Goal: Transaction & Acquisition: Book appointment/travel/reservation

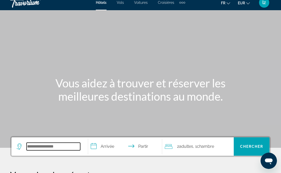
click at [75, 147] on input "Rechercher une destination hôtelière" at bounding box center [54, 147] width 54 height 8
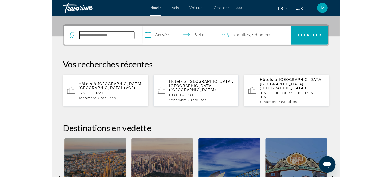
scroll to position [124, 0]
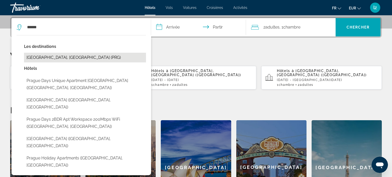
click at [70, 58] on button "[GEOGRAPHIC_DATA], [GEOGRAPHIC_DATA] (PRG)" at bounding box center [85, 58] width 122 height 10
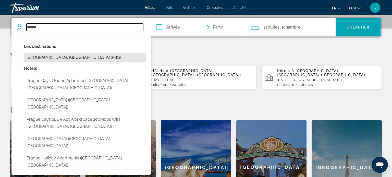
type input "**********"
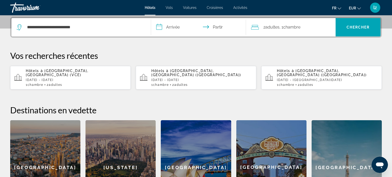
click at [180, 30] on input "**********" at bounding box center [199, 28] width 97 height 20
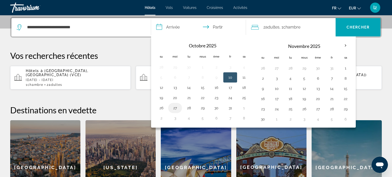
click at [173, 108] on button "27" at bounding box center [175, 108] width 8 height 7
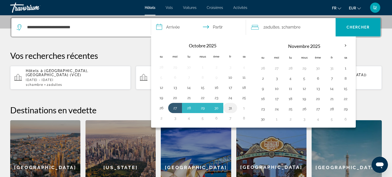
click at [227, 108] on button "31" at bounding box center [230, 108] width 8 height 7
type input "**********"
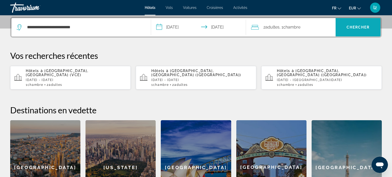
click at [280, 29] on font "Chercher" at bounding box center [357, 27] width 23 height 4
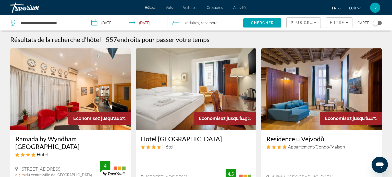
click at [280, 23] on span "Plus grandes économies" at bounding box center [320, 23] width 61 height 4
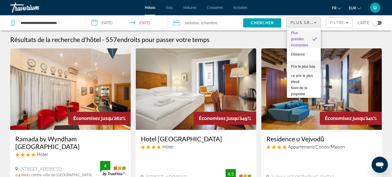
click at [280, 68] on font "Prix ​​le plus bas" at bounding box center [303, 67] width 24 height 4
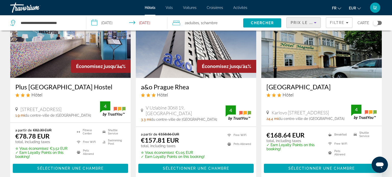
scroll to position [55, 0]
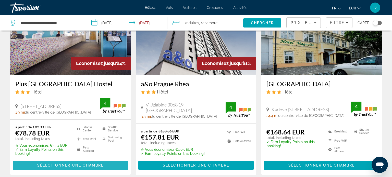
click at [75, 167] on span "Sélectionner une chambre" at bounding box center [70, 165] width 66 height 4
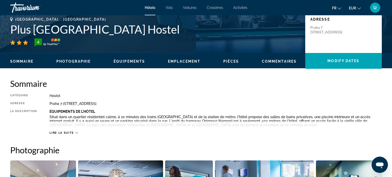
scroll to position [118, 0]
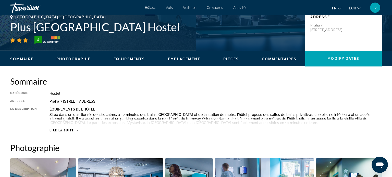
click at [60, 131] on span "Lire la suite" at bounding box center [61, 130] width 24 height 3
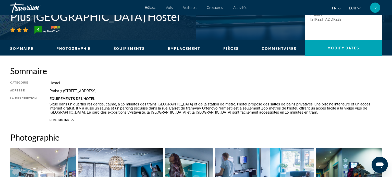
scroll to position [128, 0]
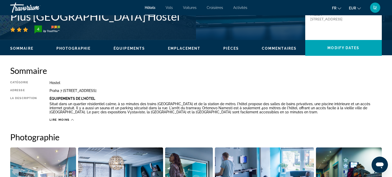
click at [71, 120] on icon "Contenu principal" at bounding box center [72, 120] width 3 height 3
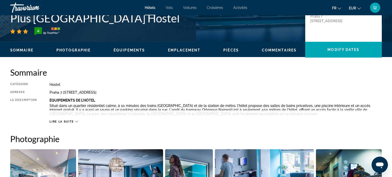
scroll to position [120, 0]
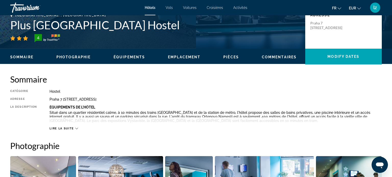
click at [131, 58] on span "Équipements" at bounding box center [128, 57] width 31 height 4
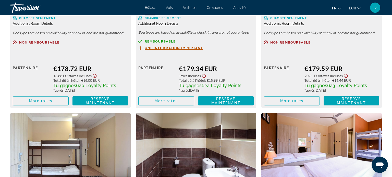
scroll to position [1068, 0]
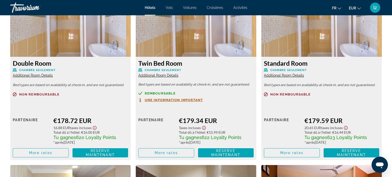
click at [35, 76] on span "Additional Room Details" at bounding box center [33, 75] width 40 height 4
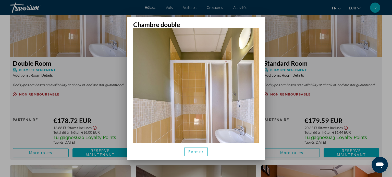
scroll to position [97, 0]
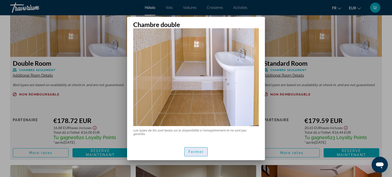
click at [198, 149] on span "button" at bounding box center [195, 152] width 23 height 12
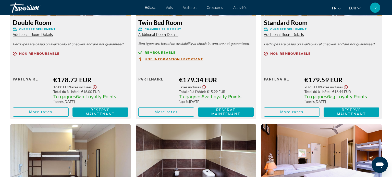
scroll to position [1111, 0]
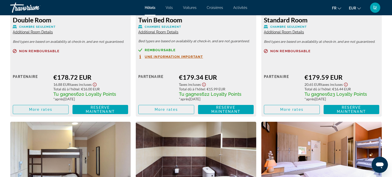
click at [49, 111] on span "More rates" at bounding box center [40, 110] width 23 height 4
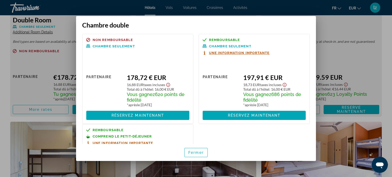
scroll to position [0, 0]
click at [280, 56] on div at bounding box center [196, 88] width 392 height 177
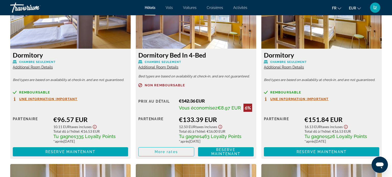
scroll to position [889, 0]
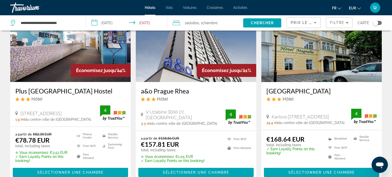
scroll to position [58, 0]
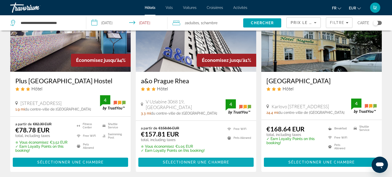
click at [192, 163] on span "Sélectionner une chambre" at bounding box center [196, 162] width 66 height 4
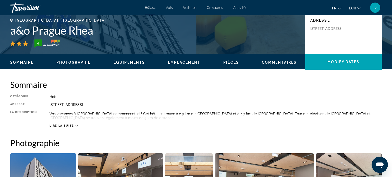
scroll to position [121, 0]
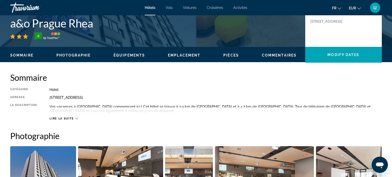
click at [75, 118] on icon "Contenu principal" at bounding box center [76, 118] width 3 height 3
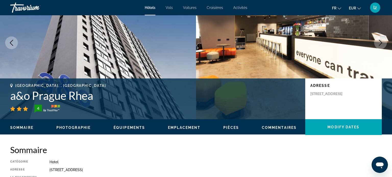
scroll to position [0, 0]
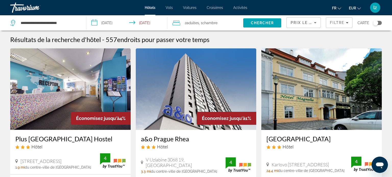
click at [280, 23] on div "Toggle map" at bounding box center [375, 22] width 5 height 5
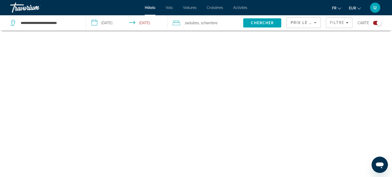
scroll to position [31, 0]
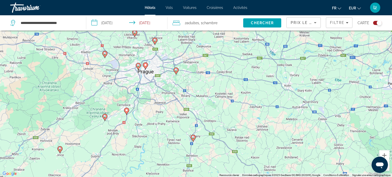
click at [145, 65] on image "Contenu principal" at bounding box center [145, 65] width 3 height 3
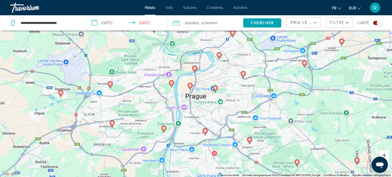
click at [195, 68] on image "Contenu principal" at bounding box center [194, 68] width 3 height 3
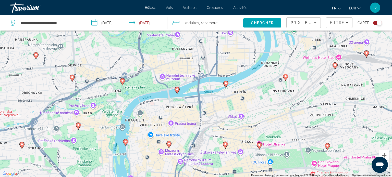
click at [177, 91] on image "Contenu principal" at bounding box center [176, 89] width 3 height 3
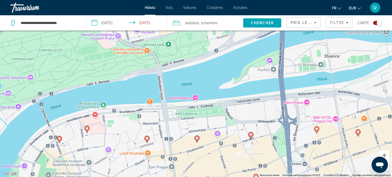
click at [196, 96] on div "Pour naviguer, appuyez sur les touches fléchées. Pour activer le glissement ave…" at bounding box center [196, 88] width 392 height 177
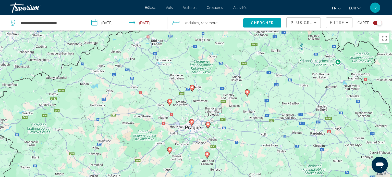
click at [280, 22] on div "Toggle map" at bounding box center [377, 23] width 9 height 4
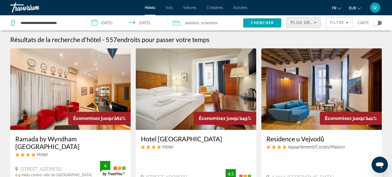
click at [280, 25] on div "Plus grandes économies" at bounding box center [301, 23] width 23 height 6
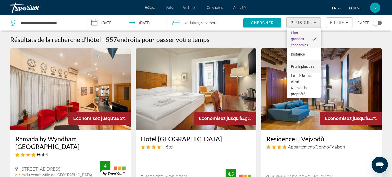
click at [280, 67] on font "Prix ​​le plus bas" at bounding box center [302, 67] width 23 height 4
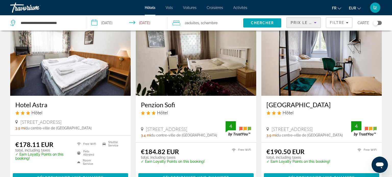
scroll to position [223, 0]
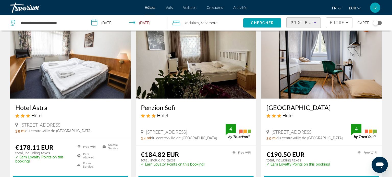
click at [168, 110] on h3 "Penzion Sofi" at bounding box center [196, 108] width 110 height 8
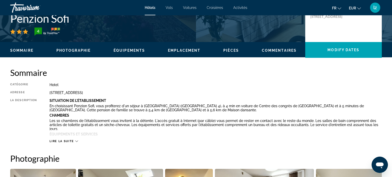
scroll to position [137, 0]
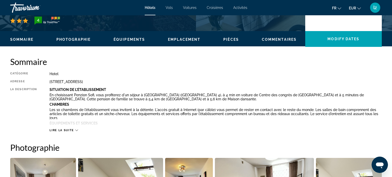
click at [75, 130] on icon "Contenu principal" at bounding box center [76, 131] width 3 height 2
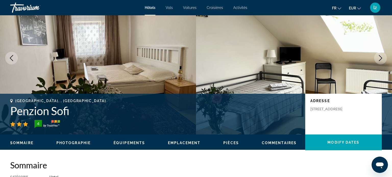
scroll to position [0, 0]
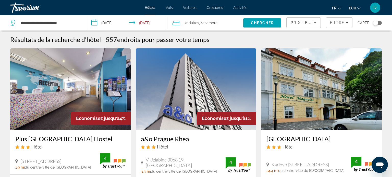
click at [149, 24] on input "**********" at bounding box center [127, 23] width 83 height 17
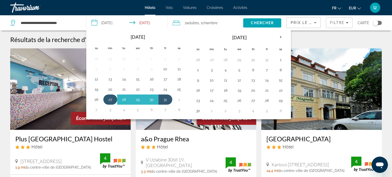
click at [109, 99] on button "27" at bounding box center [110, 99] width 8 height 7
click at [149, 98] on button "30" at bounding box center [151, 99] width 8 height 7
type input "**********"
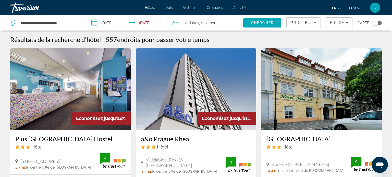
click at [261, 22] on span "Chercher" at bounding box center [262, 23] width 23 height 4
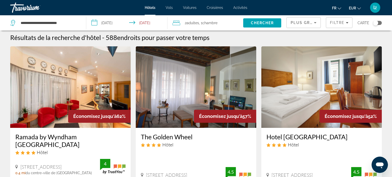
scroll to position [3, 0]
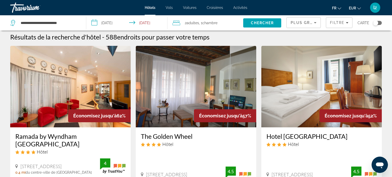
click at [280, 22] on span "Plus grandes économies" at bounding box center [320, 23] width 61 height 4
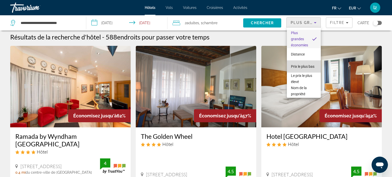
click at [280, 68] on span "Prix ​​le plus bas" at bounding box center [302, 67] width 23 height 6
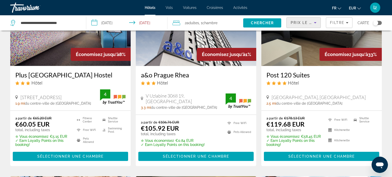
scroll to position [64, 0]
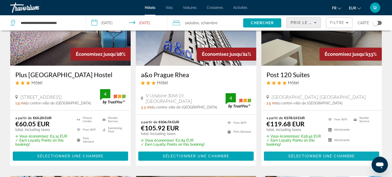
click at [280, 159] on span "Contenu principal" at bounding box center [321, 156] width 115 height 12
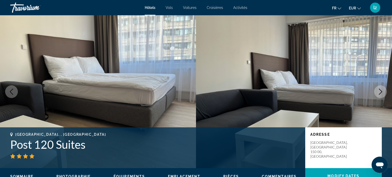
click at [280, 94] on icon "Next image" at bounding box center [380, 92] width 3 height 6
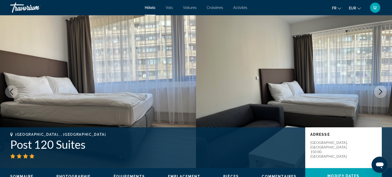
click at [280, 94] on icon "Next image" at bounding box center [380, 92] width 6 height 6
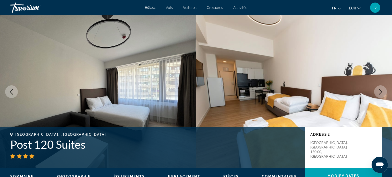
click at [280, 93] on icon "Next image" at bounding box center [380, 92] width 6 height 6
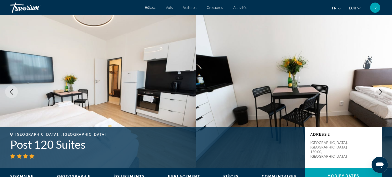
click at [280, 92] on icon "Next image" at bounding box center [380, 92] width 6 height 6
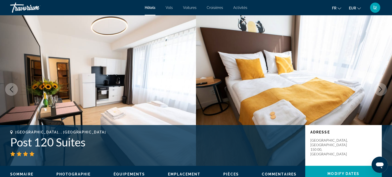
scroll to position [3, 0]
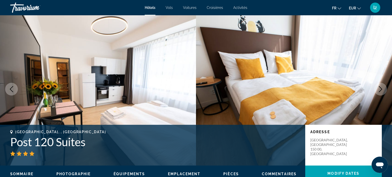
click at [280, 91] on button "Next image" at bounding box center [380, 89] width 13 height 13
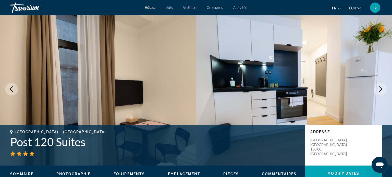
click at [11, 90] on icon "Previous image" at bounding box center [11, 89] width 6 height 6
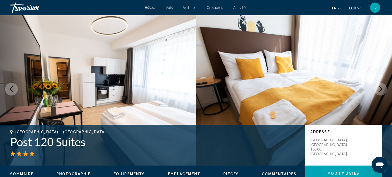
click at [280, 92] on button "Next image" at bounding box center [380, 89] width 13 height 13
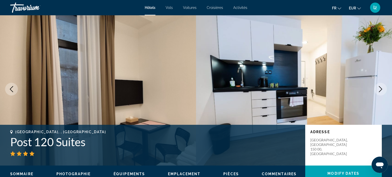
click at [280, 92] on button "Next image" at bounding box center [380, 89] width 13 height 13
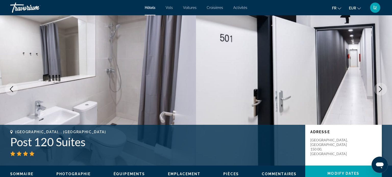
click at [280, 94] on button "Next image" at bounding box center [380, 89] width 13 height 13
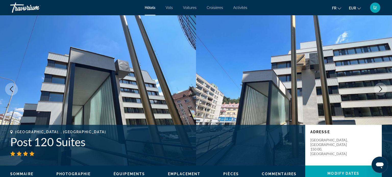
click at [280, 90] on icon "Next image" at bounding box center [380, 89] width 6 height 6
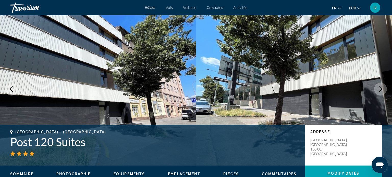
click at [280, 91] on icon "Next image" at bounding box center [380, 89] width 6 height 6
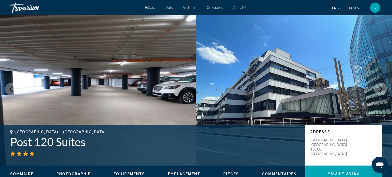
click at [280, 88] on button "Next image" at bounding box center [380, 89] width 13 height 13
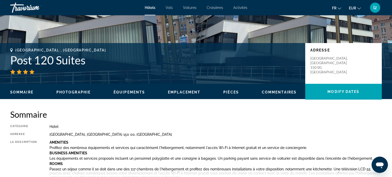
scroll to position [87, 0]
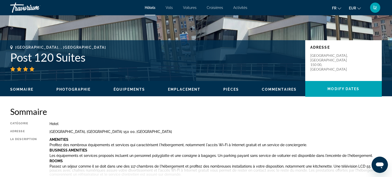
click at [134, 88] on span "Équipements" at bounding box center [128, 89] width 31 height 4
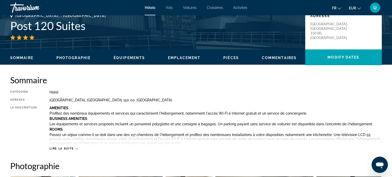
scroll to position [119, 0]
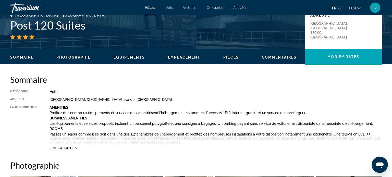
click at [77, 148] on icon "Contenu principal" at bounding box center [76, 149] width 3 height 2
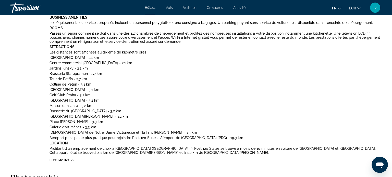
scroll to position [224, 0]
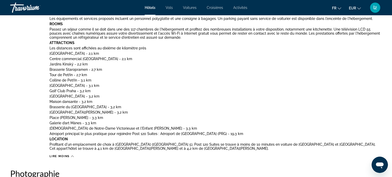
click at [72, 156] on icon "Contenu principal" at bounding box center [72, 156] width 3 height 3
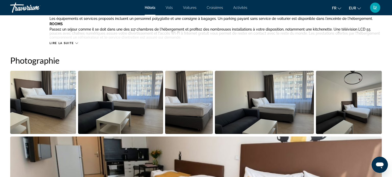
scroll to position [179, 0]
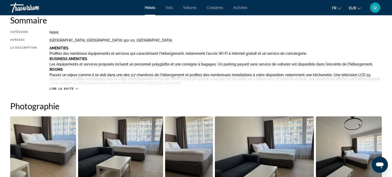
click at [75, 90] on icon "Contenu principal" at bounding box center [76, 88] width 3 height 3
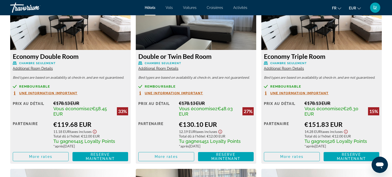
scroll to position [859, 0]
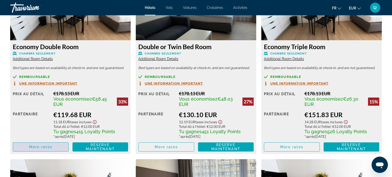
click at [49, 148] on span "More rates" at bounding box center [40, 147] width 23 height 4
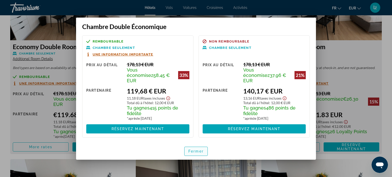
click at [192, 149] on font "Fermer" at bounding box center [195, 151] width 15 height 4
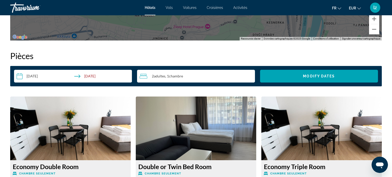
scroll to position [740, 0]
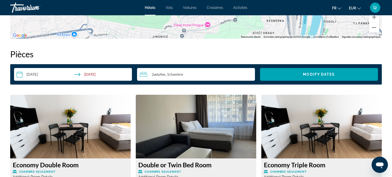
click at [79, 125] on img "Contenu principal" at bounding box center [70, 127] width 120 height 64
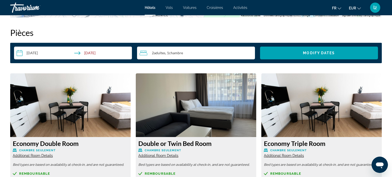
scroll to position [767, 0]
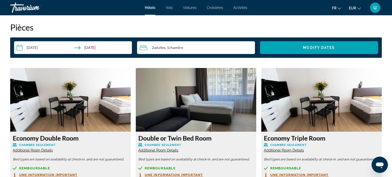
click at [183, 139] on h3 "Double or Twin Bed Room" at bounding box center [195, 138] width 115 height 8
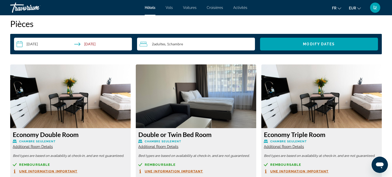
scroll to position [775, 0]
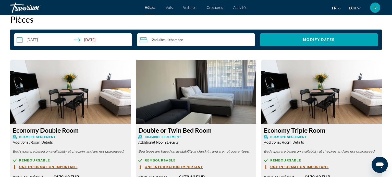
click at [173, 144] on span "Additional Room Details" at bounding box center [158, 143] width 40 height 4
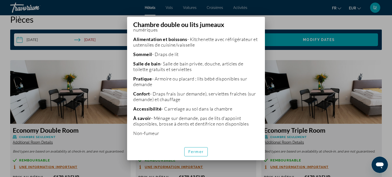
scroll to position [156, 0]
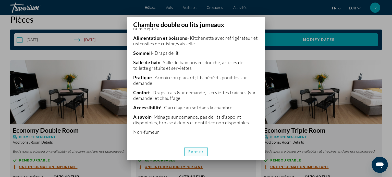
click at [197, 149] on span "button" at bounding box center [195, 152] width 23 height 12
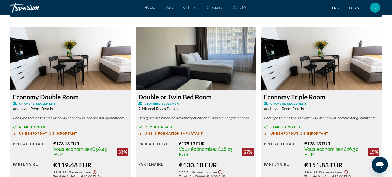
scroll to position [809, 0]
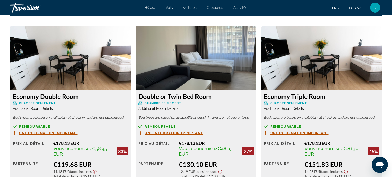
click at [41, 110] on span "Additional Room Details" at bounding box center [33, 109] width 40 height 4
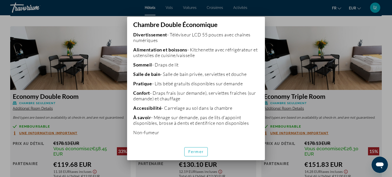
scroll to position [134, 0]
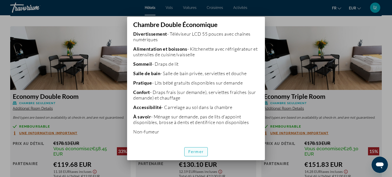
click at [198, 154] on span "button" at bounding box center [195, 152] width 23 height 12
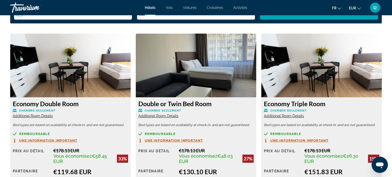
scroll to position [792, 0]
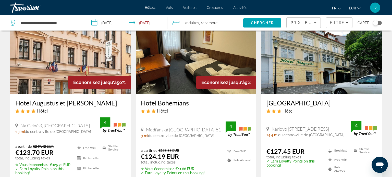
scroll to position [231, 0]
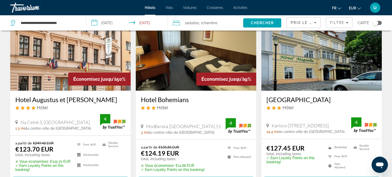
click at [54, 100] on h3 "Hotel Augustus et [PERSON_NAME]" at bounding box center [70, 100] width 110 height 8
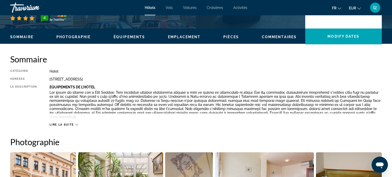
scroll to position [140, 0]
click at [69, 126] on span "Lire la suite" at bounding box center [61, 124] width 24 height 3
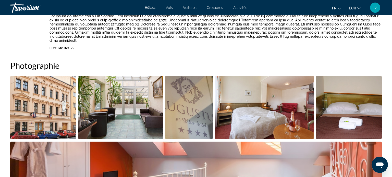
scroll to position [219, 0]
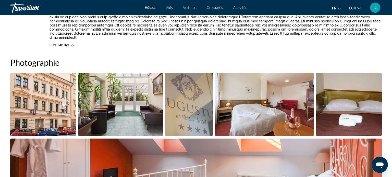
click at [71, 46] on icon "Contenu principal" at bounding box center [72, 45] width 3 height 3
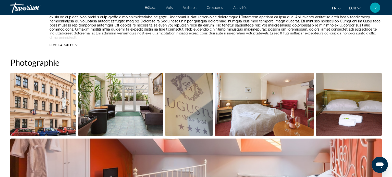
scroll to position [176, 0]
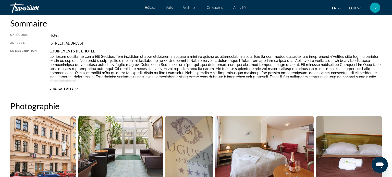
click at [74, 89] on div "Lire la suite" at bounding box center [63, 88] width 28 height 3
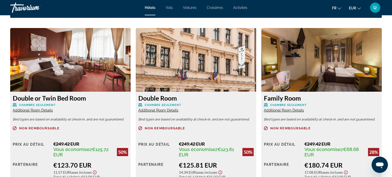
scroll to position [649, 0]
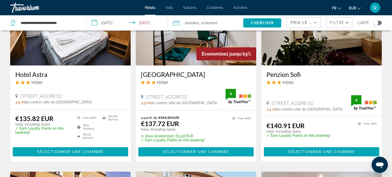
scroll to position [468, 0]
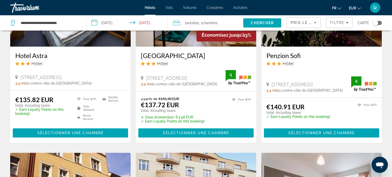
click at [280, 57] on h3 "Penzion Sofi" at bounding box center [321, 56] width 110 height 8
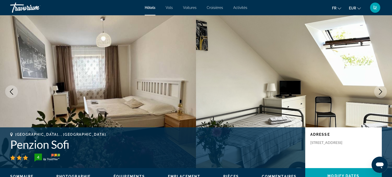
click at [280, 93] on button "Next image" at bounding box center [380, 91] width 13 height 13
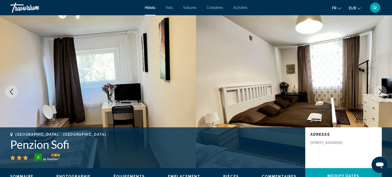
click at [280, 93] on icon "Next image" at bounding box center [380, 92] width 6 height 6
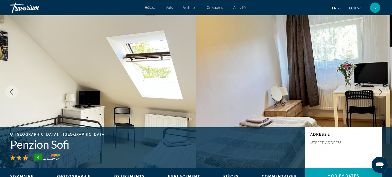
click at [280, 91] on icon "Next image" at bounding box center [380, 92] width 3 height 6
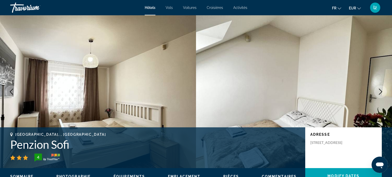
click at [280, 91] on icon "Next image" at bounding box center [380, 92] width 3 height 6
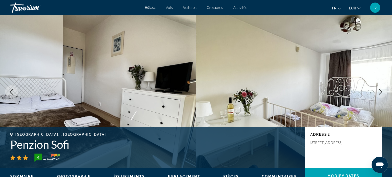
click at [280, 91] on icon "Next image" at bounding box center [380, 92] width 3 height 6
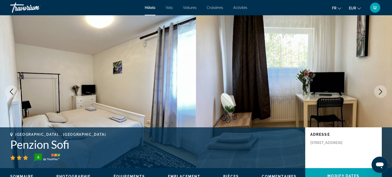
click at [280, 91] on icon "Next image" at bounding box center [380, 92] width 3 height 6
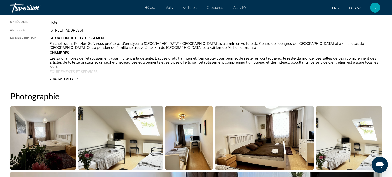
scroll to position [185, 0]
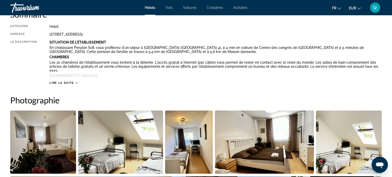
click at [70, 82] on span "Lire la suite" at bounding box center [61, 82] width 24 height 3
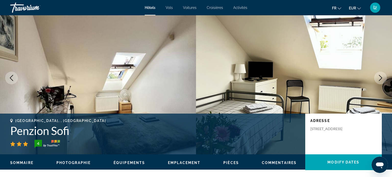
scroll to position [0, 0]
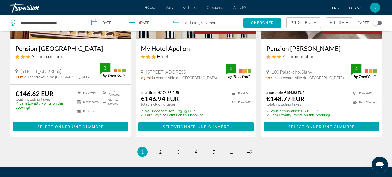
scroll to position [664, 0]
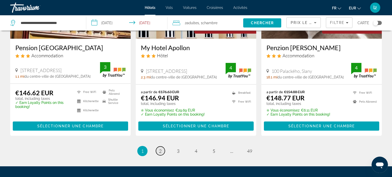
click at [162, 151] on link "page 2" at bounding box center [160, 151] width 9 height 9
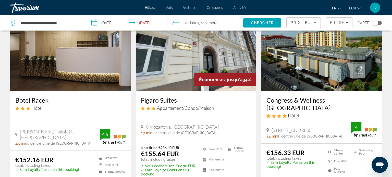
scroll to position [39, 0]
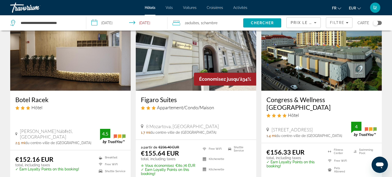
click at [164, 100] on h3 "Figaro Suites" at bounding box center [196, 100] width 110 height 8
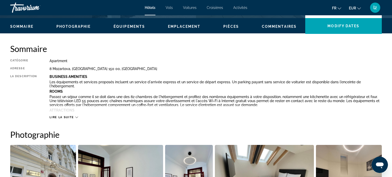
scroll to position [151, 0]
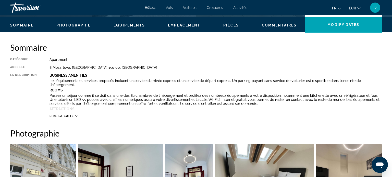
click at [64, 116] on span "Lire la suite" at bounding box center [61, 116] width 24 height 3
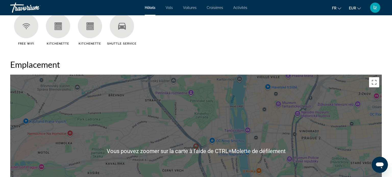
scroll to position [547, 0]
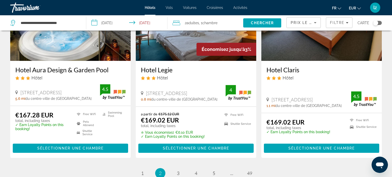
scroll to position [662, 0]
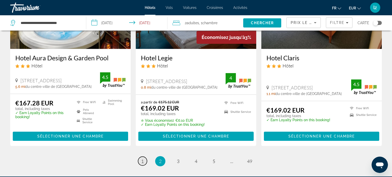
click at [143, 159] on span "1" at bounding box center [142, 162] width 3 height 6
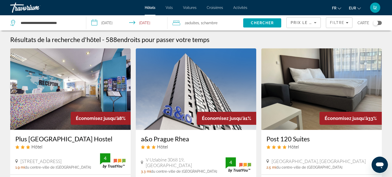
click at [280, 139] on h3 "Post 120 Suites" at bounding box center [321, 139] width 110 height 8
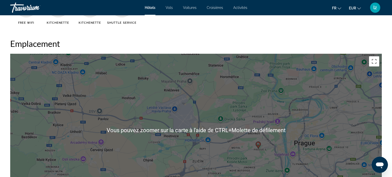
scroll to position [469, 0]
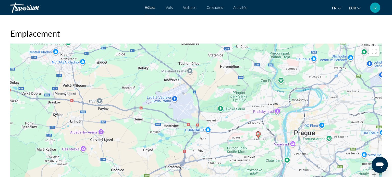
click at [280, 57] on div "Pour activer le glissement avec le clavier, appuyez sur Alt+Entrée. Une fois ce…" at bounding box center [195, 120] width 371 height 153
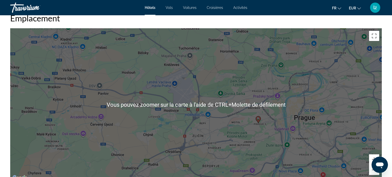
scroll to position [493, 0]
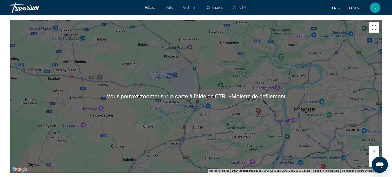
click at [280, 152] on button "Zoom avant" at bounding box center [374, 151] width 10 height 10
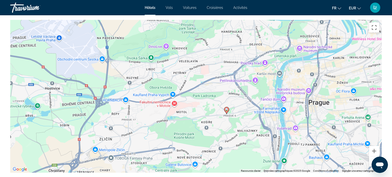
drag, startPoint x: 303, startPoint y: 147, endPoint x: 215, endPoint y: 126, distance: 90.1
click at [215, 126] on div "Pour activer le glissement avec le clavier, appuyez sur Alt+Entrée. Une fois ce…" at bounding box center [195, 96] width 371 height 153
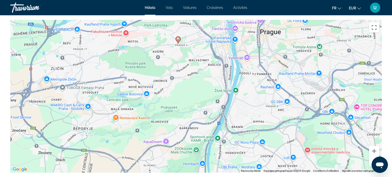
drag, startPoint x: 319, startPoint y: 105, endPoint x: 271, endPoint y: 34, distance: 85.2
click at [271, 34] on div "Pour activer le glissement avec le clavier, appuyez sur Alt+Entrée. Une fois ce…" at bounding box center [195, 96] width 371 height 153
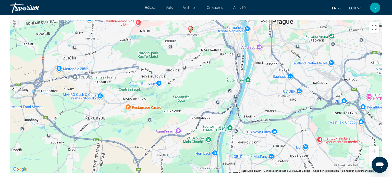
drag, startPoint x: 309, startPoint y: 139, endPoint x: 321, endPoint y: 129, distance: 15.2
click at [280, 129] on div "Pour activer le glissement avec le clavier, appuyez sur Alt+Entrée. Une fois ce…" at bounding box center [195, 96] width 371 height 153
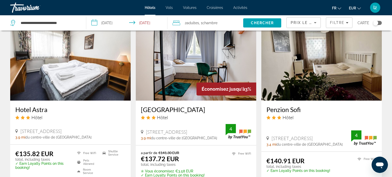
scroll to position [715, 0]
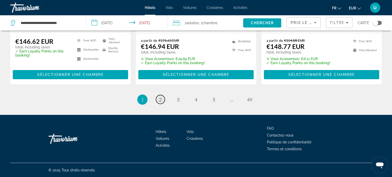
click at [159, 98] on span "2" at bounding box center [160, 100] width 3 height 6
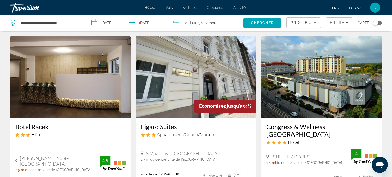
scroll to position [66, 0]
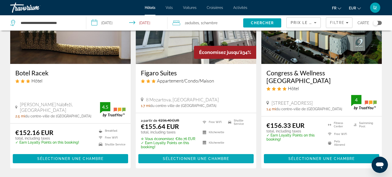
click at [203, 157] on span "Sélectionner une chambre" at bounding box center [196, 159] width 66 height 4
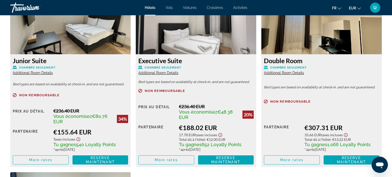
scroll to position [728, 0]
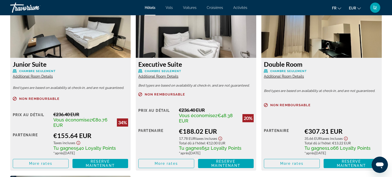
click at [41, 79] on span "Additional Room Details" at bounding box center [33, 76] width 40 height 4
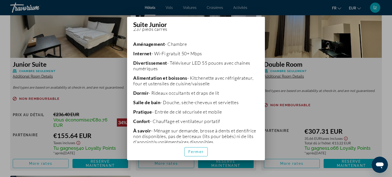
scroll to position [129, 0]
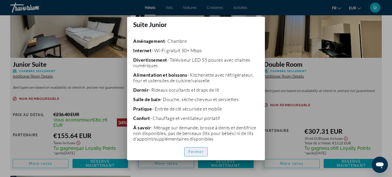
drag, startPoint x: 197, startPoint y: 150, endPoint x: 185, endPoint y: 139, distance: 15.5
click at [197, 150] on font "Fermer" at bounding box center [195, 152] width 15 height 4
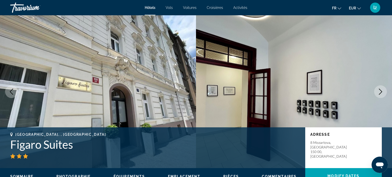
scroll to position [728, 0]
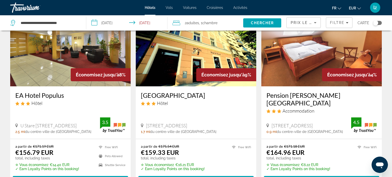
scroll to position [240, 0]
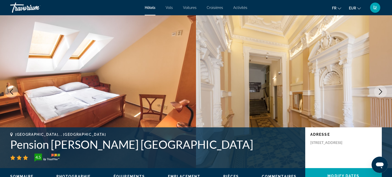
click at [280, 93] on icon "Next image" at bounding box center [380, 92] width 6 height 6
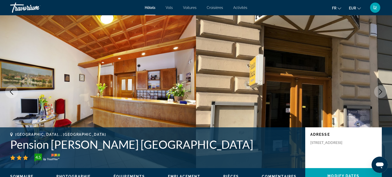
click at [280, 93] on icon "Next image" at bounding box center [380, 92] width 6 height 6
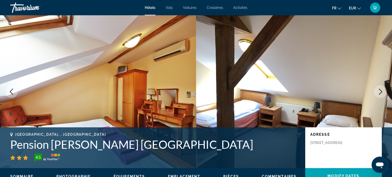
click at [280, 93] on icon "Next image" at bounding box center [380, 92] width 6 height 6
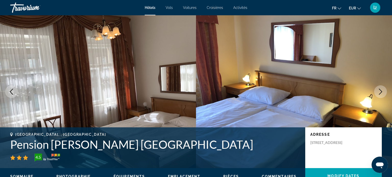
click at [280, 93] on icon "Next image" at bounding box center [380, 92] width 6 height 6
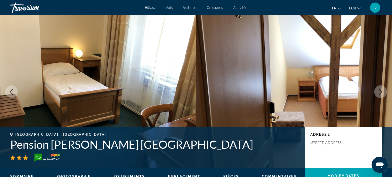
click at [280, 93] on icon "Next image" at bounding box center [380, 92] width 6 height 6
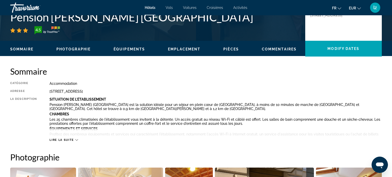
scroll to position [133, 0]
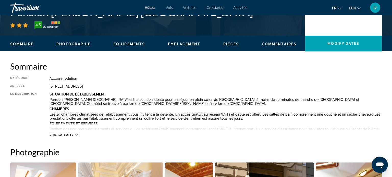
click at [59, 135] on span "Lire la suite" at bounding box center [61, 134] width 24 height 3
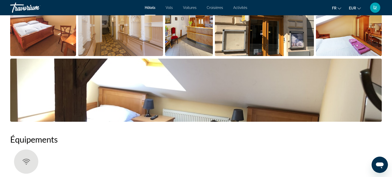
scroll to position [335, 0]
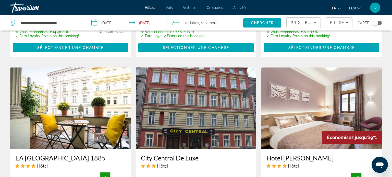
scroll to position [375, 0]
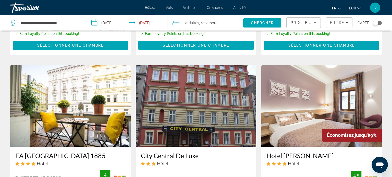
click at [280, 152] on h3 "Hotel [PERSON_NAME]" at bounding box center [321, 156] width 110 height 8
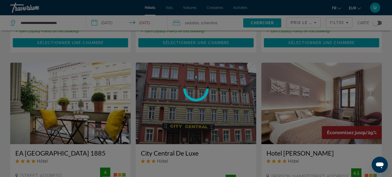
scroll to position [380, 0]
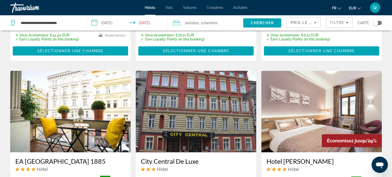
scroll to position [372, 0]
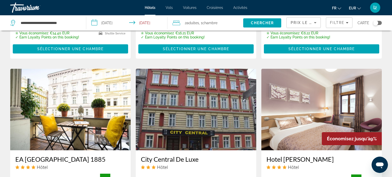
click at [50, 156] on h3 "EA [GEOGRAPHIC_DATA] 1885" at bounding box center [70, 160] width 110 height 8
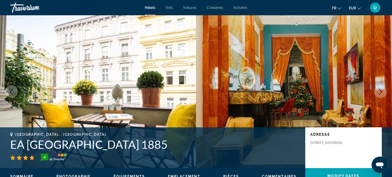
click at [280, 94] on icon "Next image" at bounding box center [380, 92] width 6 height 6
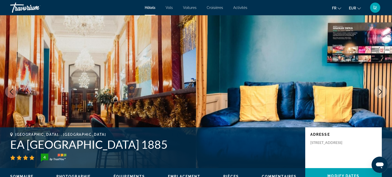
click at [280, 94] on icon "Next image" at bounding box center [380, 92] width 6 height 6
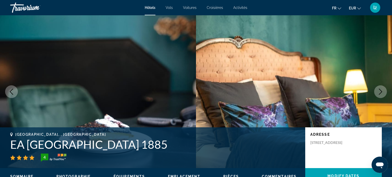
click at [280, 94] on icon "Next image" at bounding box center [380, 92] width 6 height 6
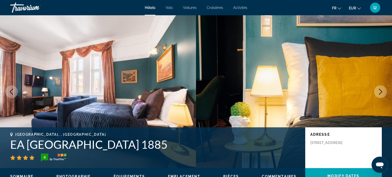
click at [280, 94] on icon "Next image" at bounding box center [380, 92] width 6 height 6
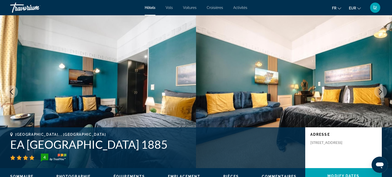
click at [280, 96] on button "Next image" at bounding box center [380, 91] width 13 height 13
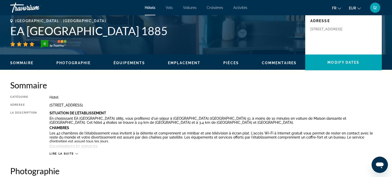
scroll to position [114, 0]
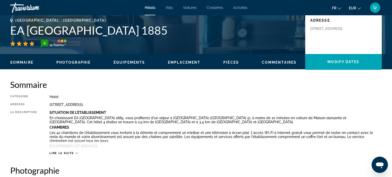
click at [75, 154] on icon "Contenu principal" at bounding box center [76, 153] width 3 height 3
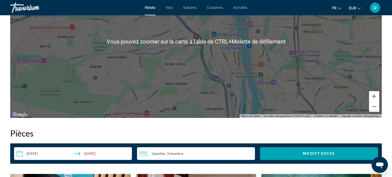
scroll to position [585, 0]
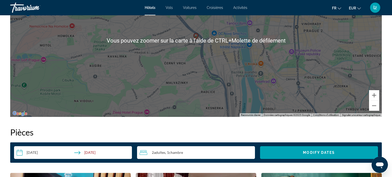
click at [46, 153] on input "**********" at bounding box center [74, 153] width 120 height 14
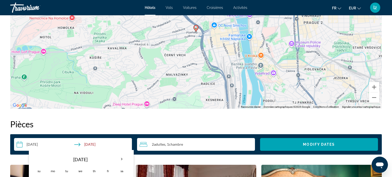
scroll to position [691, 0]
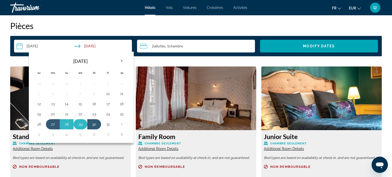
click at [84, 124] on button "29" at bounding box center [80, 124] width 8 height 7
click at [96, 123] on button "30" at bounding box center [94, 124] width 8 height 7
type input "**********"
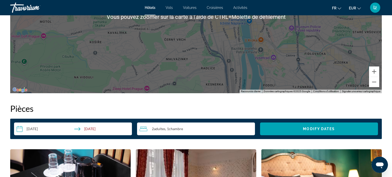
scroll to position [610, 0]
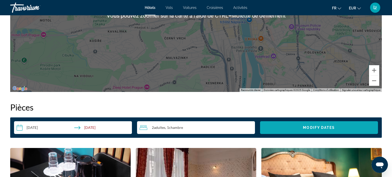
click at [280, 125] on span "Search widget" at bounding box center [319, 128] width 118 height 12
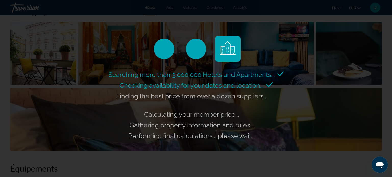
scroll to position [78, 0]
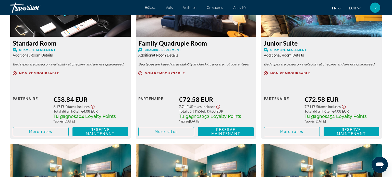
scroll to position [793, 0]
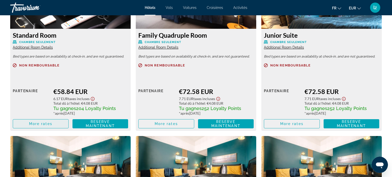
click at [49, 125] on span "More rates" at bounding box center [40, 124] width 23 height 4
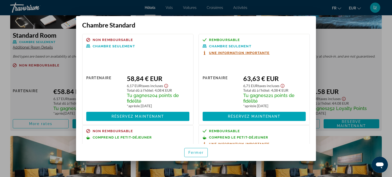
scroll to position [0, 0]
click at [191, 150] on span "button" at bounding box center [195, 153] width 23 height 12
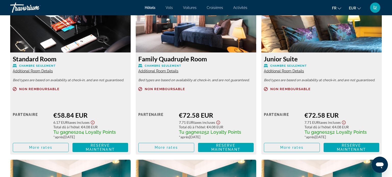
scroll to position [767, 0]
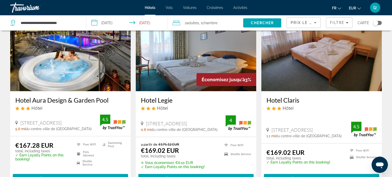
scroll to position [620, 0]
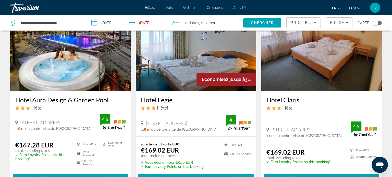
drag, startPoint x: 77, startPoint y: 164, endPoint x: 79, endPoint y: 153, distance: 10.9
click at [77, 173] on span "Sélectionner une chambre" at bounding box center [70, 178] width 66 height 4
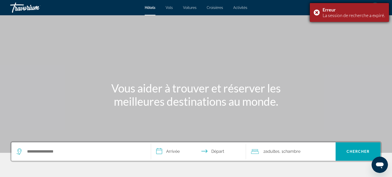
click at [280, 14] on div "Erreur La session de recherche a expiré." at bounding box center [349, 12] width 79 height 19
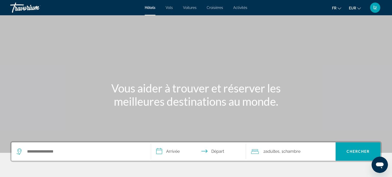
click at [280, 8] on font "lz" at bounding box center [375, 7] width 4 height 5
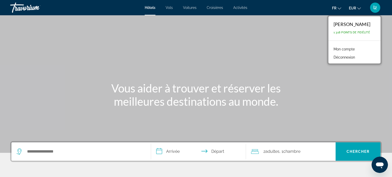
click at [280, 49] on font "Mon compte" at bounding box center [343, 49] width 21 height 4
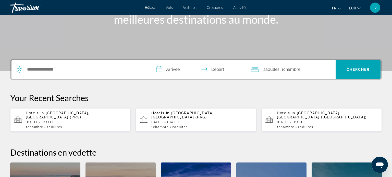
scroll to position [98, 0]
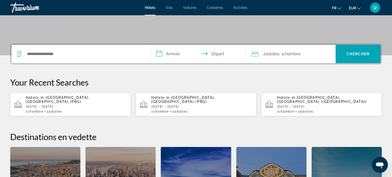
click at [94, 100] on div "Hotels in [GEOGRAPHIC_DATA], [GEOGRAPHIC_DATA] (PRG) [DATE] - [DATE] 1 Chambre …" at bounding box center [76, 105] width 101 height 18
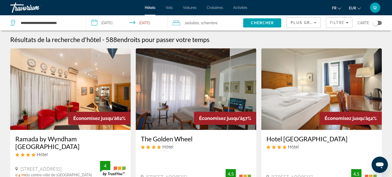
click at [280, 25] on div "Plus grandes économies" at bounding box center [301, 23] width 23 height 6
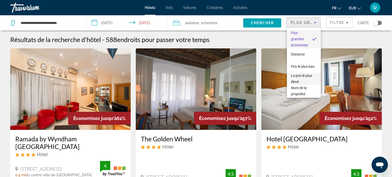
click at [280, 81] on span "Le prix le plus élevé" at bounding box center [304, 79] width 26 height 12
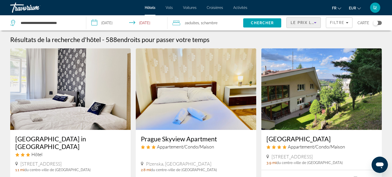
click at [280, 27] on div "Le prix le plus élevé" at bounding box center [303, 25] width 26 height 14
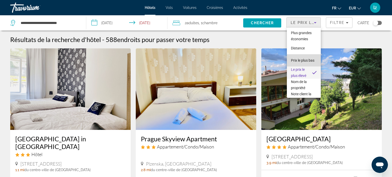
click at [280, 63] on span "Prix ​​le plus bas" at bounding box center [302, 60] width 23 height 6
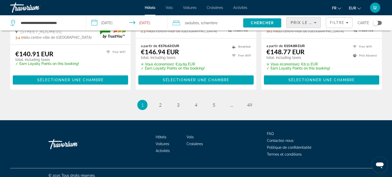
scroll to position [719, 0]
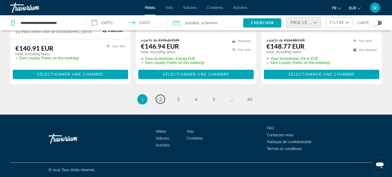
click at [163, 99] on link "page 2" at bounding box center [160, 99] width 9 height 9
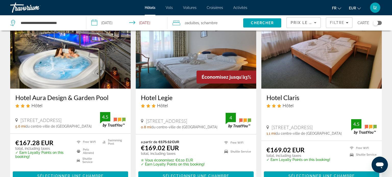
scroll to position [623, 0]
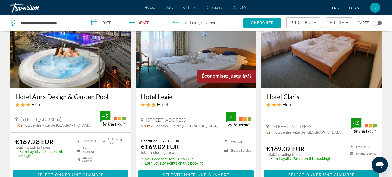
click at [63, 173] on span "Sélectionner une chambre" at bounding box center [70, 175] width 66 height 4
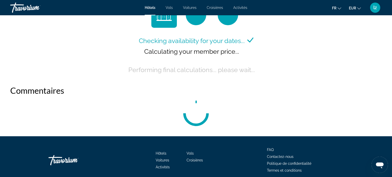
scroll to position [577, 0]
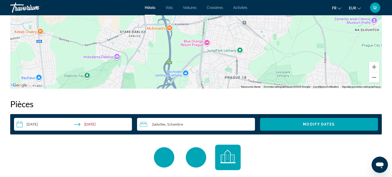
click at [53, 124] on input "**********" at bounding box center [74, 125] width 120 height 14
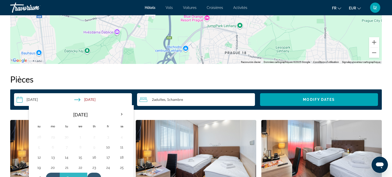
scroll to position [625, 0]
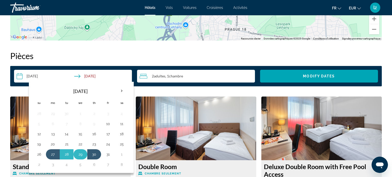
click at [84, 157] on td "29" at bounding box center [80, 154] width 14 height 10
click at [92, 154] on button "30" at bounding box center [94, 154] width 8 height 7
click at [83, 155] on button "29" at bounding box center [80, 154] width 8 height 7
type input "**********"
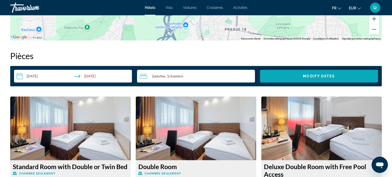
click at [279, 77] on span "Search widget" at bounding box center [319, 76] width 118 height 12
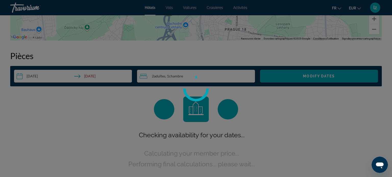
scroll to position [645, 0]
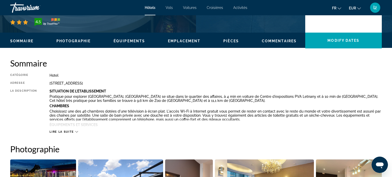
scroll to position [139, 0]
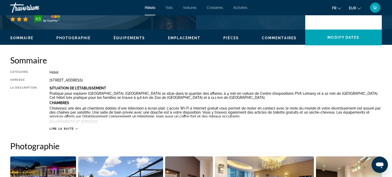
click at [77, 129] on icon "Contenu principal" at bounding box center [76, 129] width 3 height 3
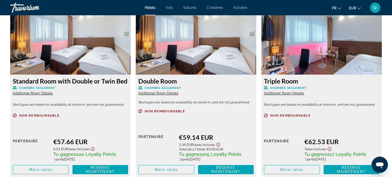
scroll to position [763, 0]
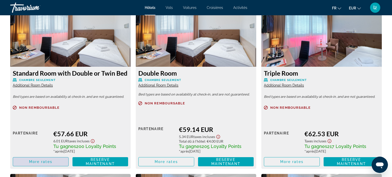
click at [45, 162] on span "More rates" at bounding box center [40, 162] width 23 height 4
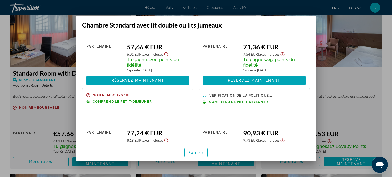
scroll to position [35, 0]
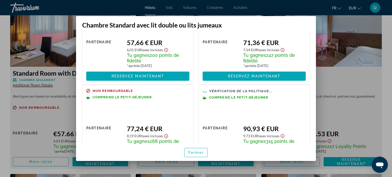
click at [129, 13] on div at bounding box center [196, 88] width 392 height 177
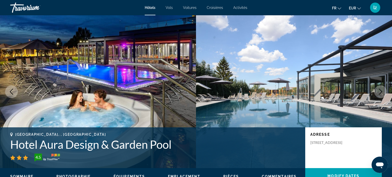
scroll to position [763, 0]
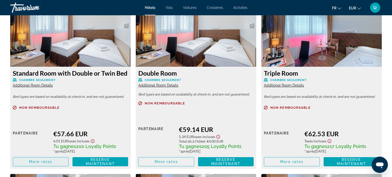
click at [57, 162] on span "Contenu principal" at bounding box center [40, 162] width 55 height 12
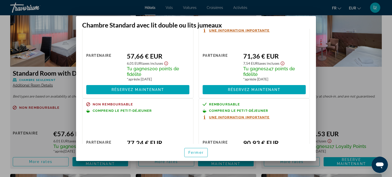
scroll to position [29, 0]
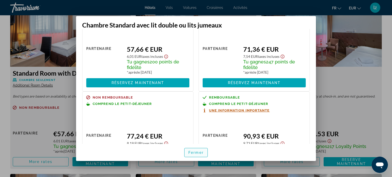
click at [197, 149] on span "button" at bounding box center [195, 153] width 23 height 12
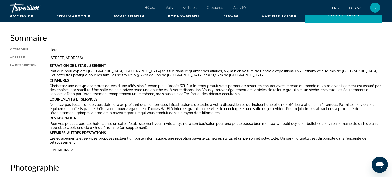
scroll to position [162, 0]
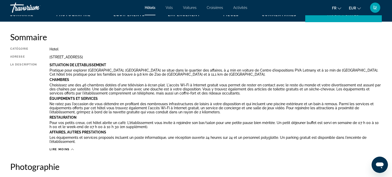
click at [60, 150] on span "Lire moins" at bounding box center [59, 149] width 20 height 3
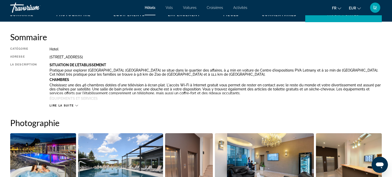
scroll to position [179, 0]
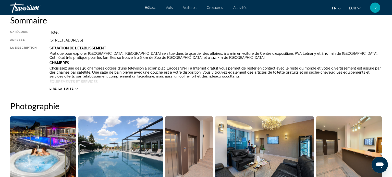
click at [68, 90] on span "Lire la suite" at bounding box center [61, 88] width 24 height 3
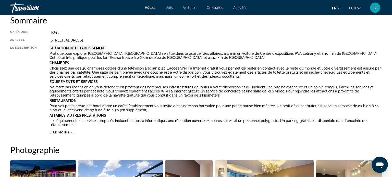
click at [195, 94] on p "Ne ratez pas l'occasion de vous détendre en profitant des nombreuses infrastruc…" at bounding box center [215, 91] width 332 height 12
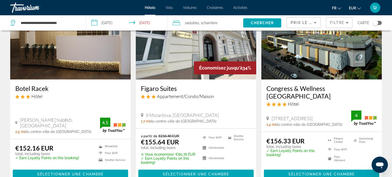
scroll to position [19, 0]
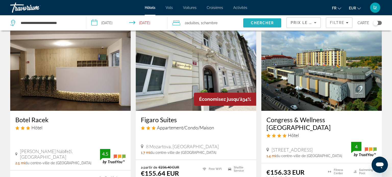
click at [254, 17] on span "Search" at bounding box center [262, 23] width 38 height 12
click at [256, 23] on span "Chercher" at bounding box center [262, 23] width 23 height 4
click at [280, 22] on span "Prix le plus bas" at bounding box center [310, 23] width 40 height 4
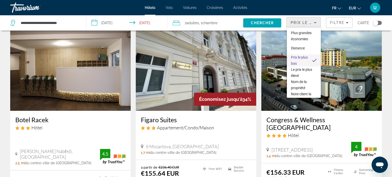
click at [280, 63] on mat-option "Prix ​​le plus bas" at bounding box center [304, 60] width 34 height 12
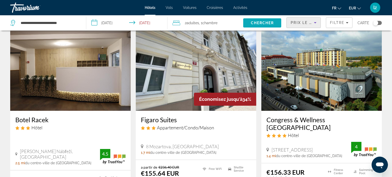
click at [270, 24] on span "Chercher" at bounding box center [262, 23] width 23 height 4
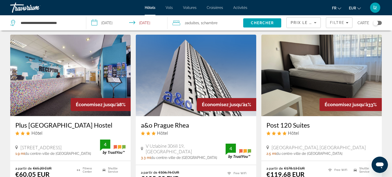
scroll to position [11, 0]
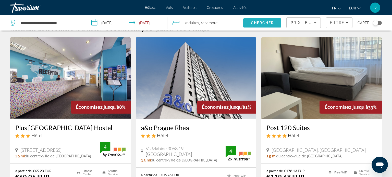
click at [270, 23] on span "Chercher" at bounding box center [262, 23] width 23 height 4
click at [123, 23] on input "**********" at bounding box center [127, 23] width 83 height 17
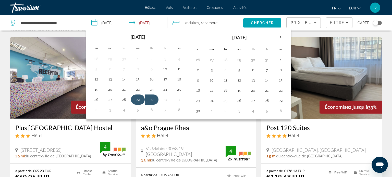
click at [138, 103] on td "29" at bounding box center [138, 100] width 14 height 10
click at [152, 98] on button "30" at bounding box center [151, 99] width 8 height 7
click at [252, 26] on span "Search" at bounding box center [262, 23] width 38 height 12
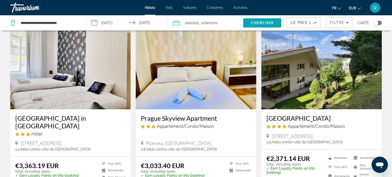
scroll to position [21, 0]
click at [280, 27] on div "Le prix le plus élevé" at bounding box center [303, 25] width 26 height 14
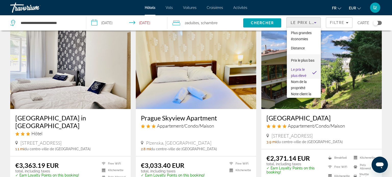
click at [280, 60] on font "Prix ​​le plus bas" at bounding box center [302, 60] width 23 height 4
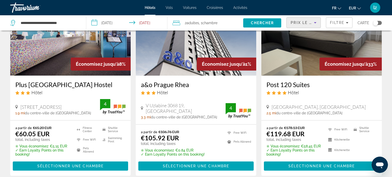
scroll to position [57, 0]
